Goal: Navigation & Orientation: Find specific page/section

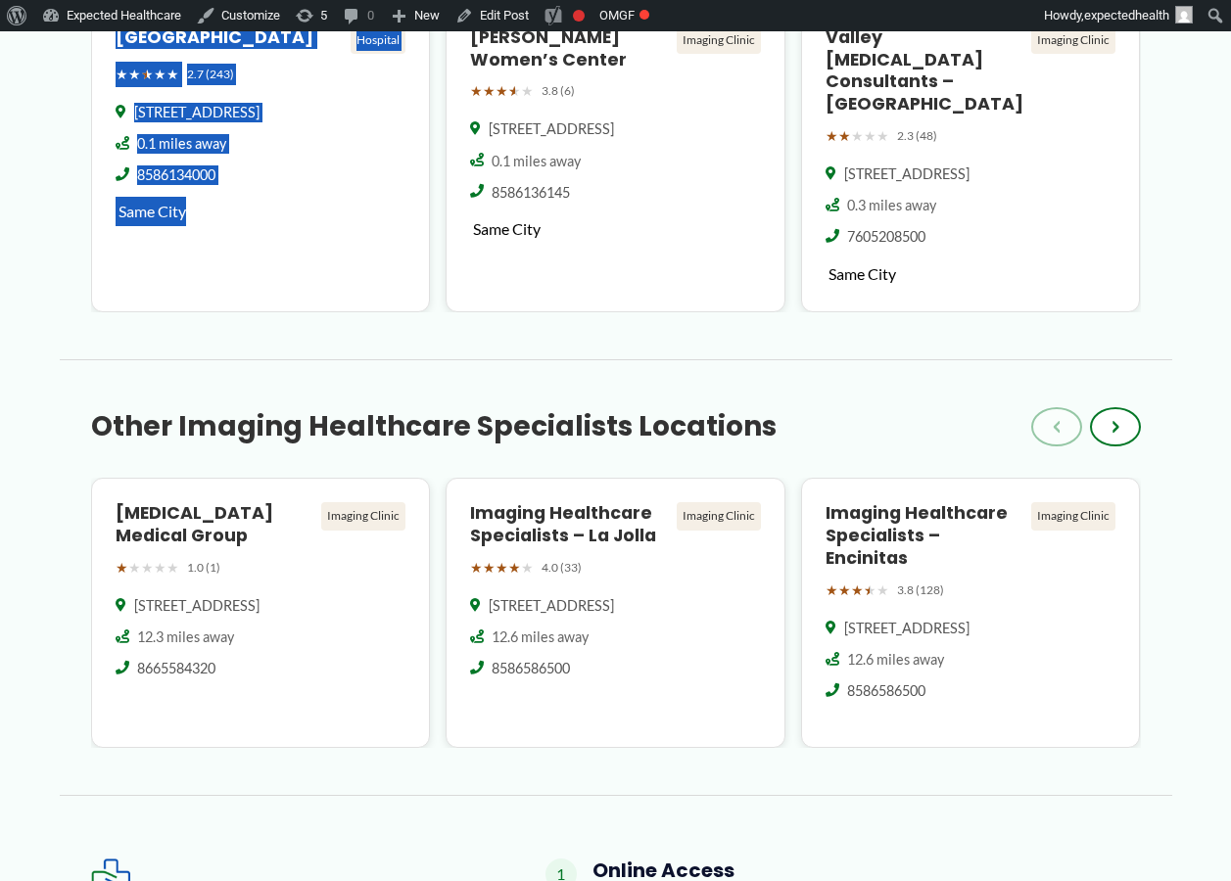
scroll to position [1820, 0]
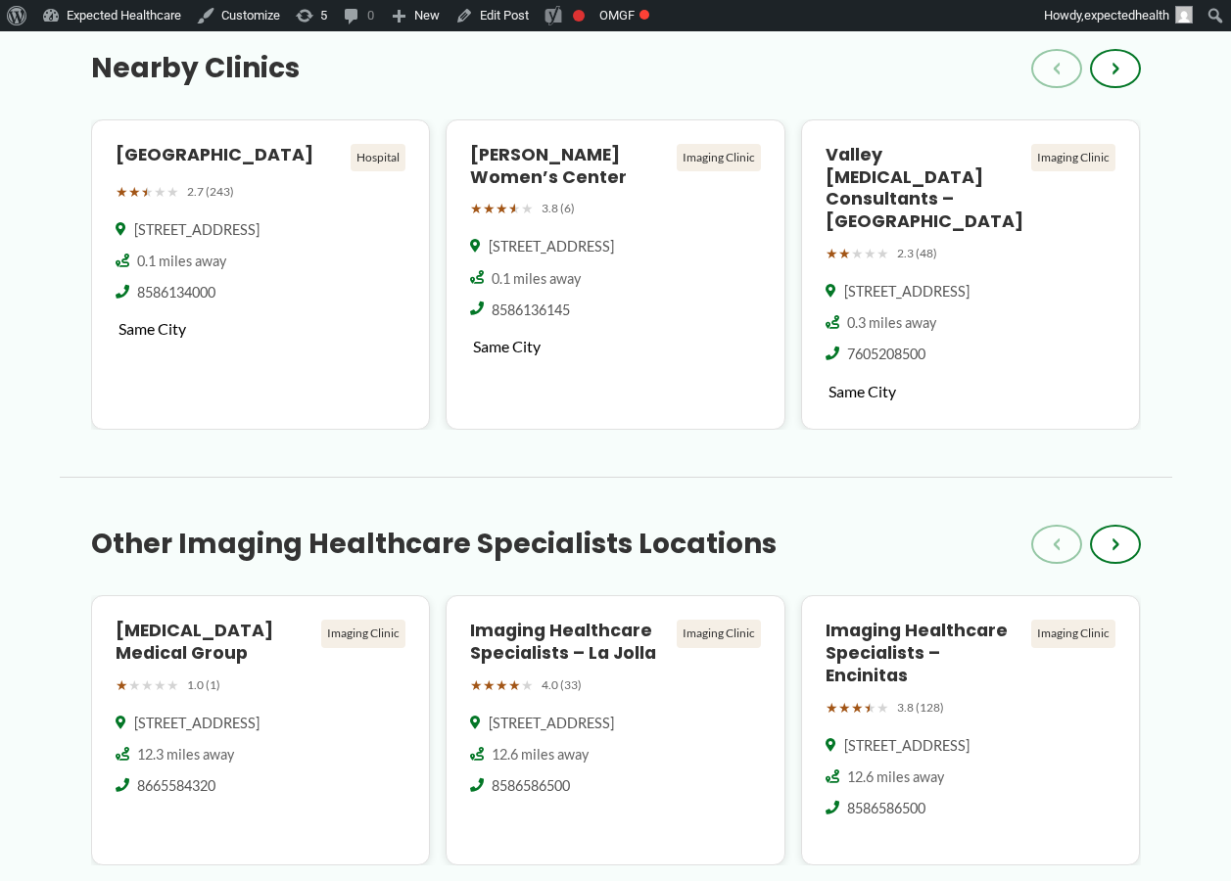
click at [648, 477] on div "Other Imaging Healthcare Specialists Locations Back to Start ‹ › Radiology Medi…" at bounding box center [616, 671] width 1112 height 389
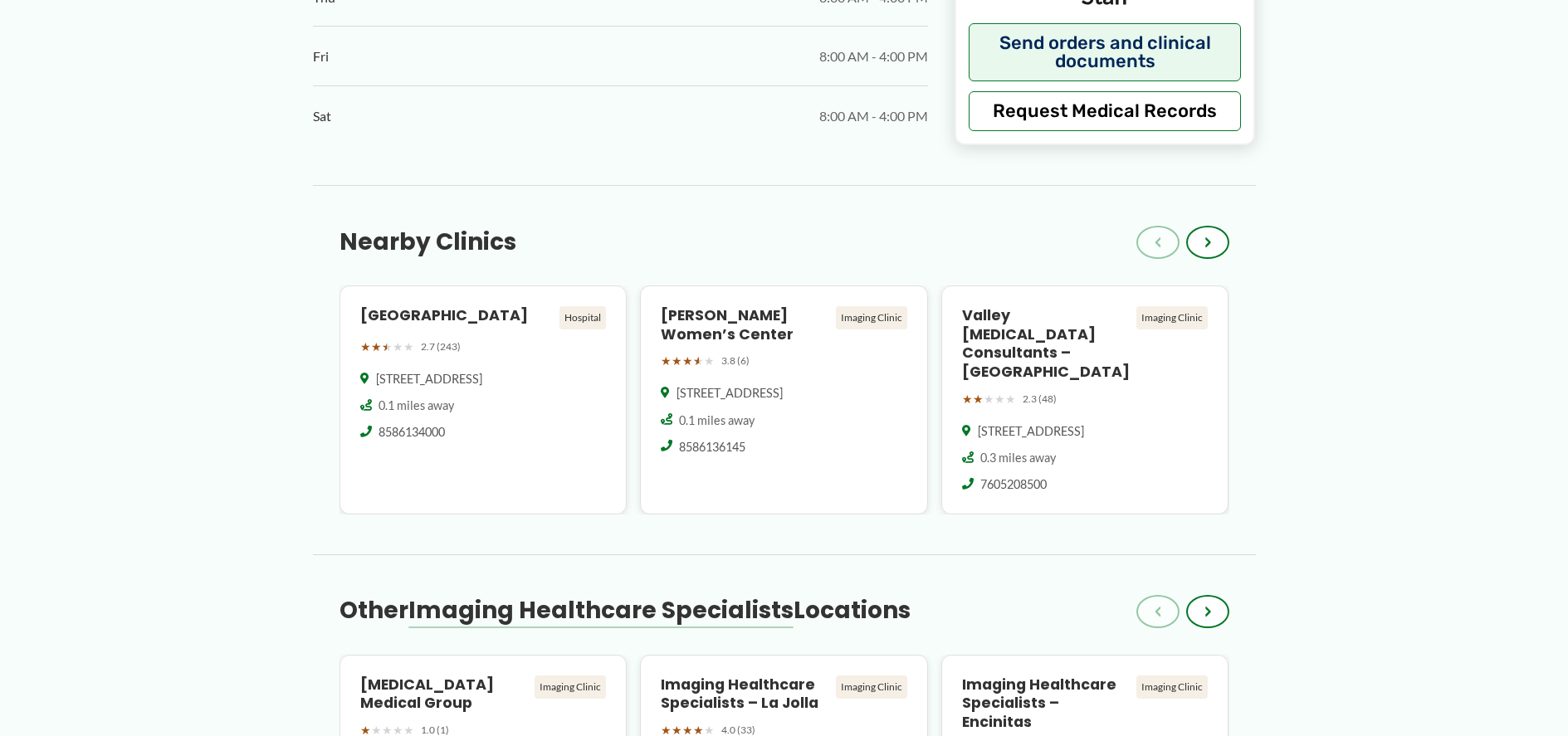
scroll to position [1519, 0]
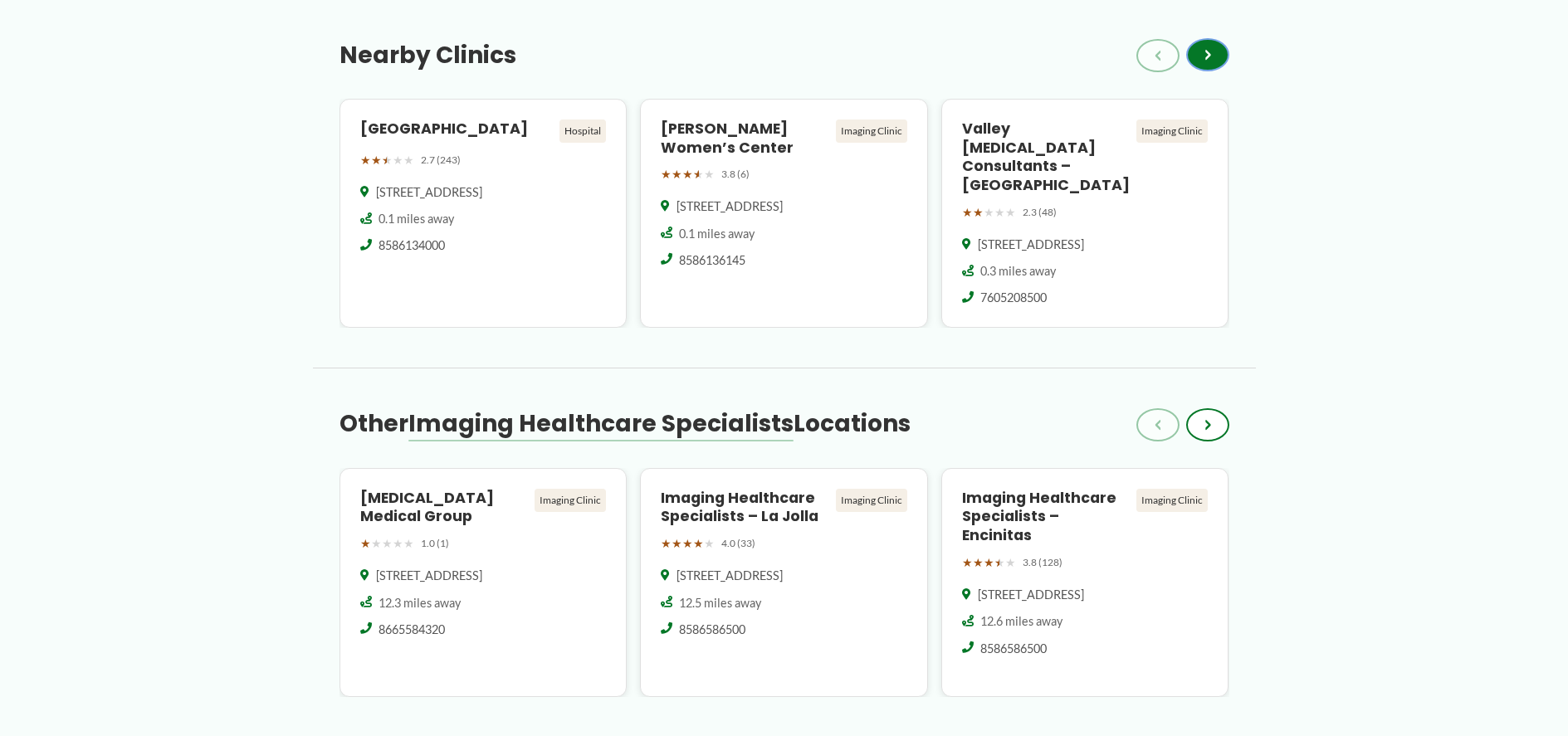
click at [1208, 47] on span "›" at bounding box center [1208, 54] width 7 height 20
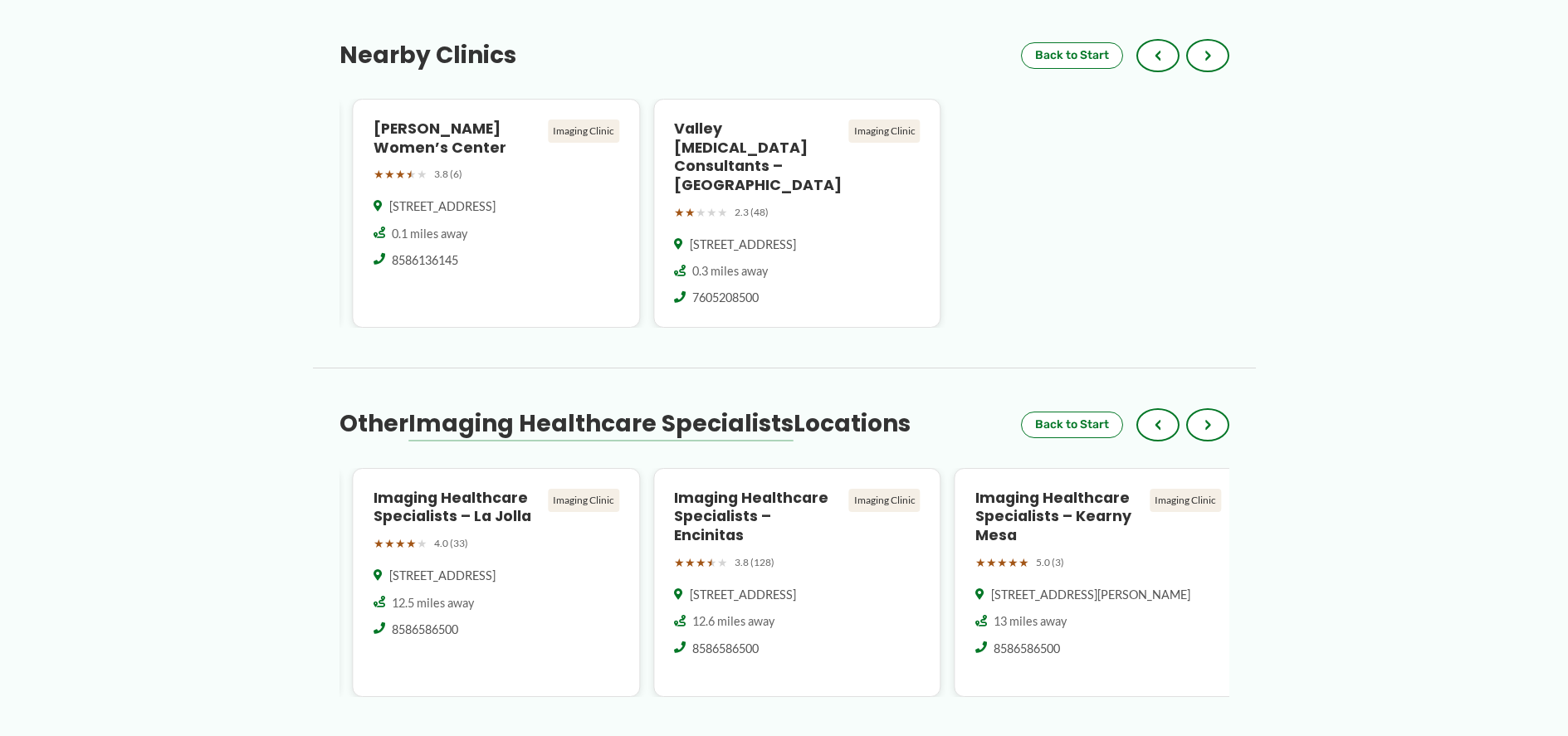
click at [1242, 50] on div "Nearby Clinics Back to Start ‹ › Palomar Medical Center Poway Hospital ★ ★ ★ ★ …" at bounding box center [784, 163] width 943 height 330
click at [1229, 53] on div "Nearby Clinics Back to Start ‹ › Palomar Medical Center Poway Hospital ★ ★ ★ ★ …" at bounding box center [784, 163] width 943 height 330
click at [1220, 53] on button "›" at bounding box center [1208, 54] width 43 height 33
